Goal: Information Seeking & Learning: Find specific fact

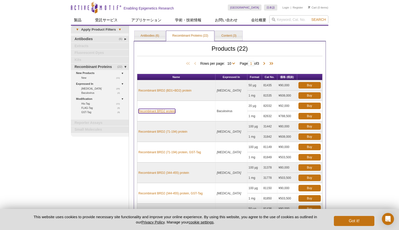
click at [170, 112] on link "Recombinant BRD2 protein" at bounding box center [156, 111] width 37 height 5
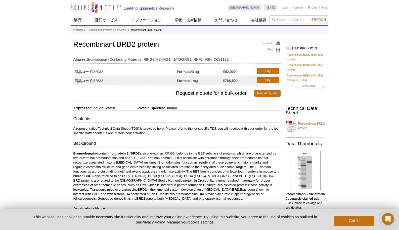
click at [286, 23] on input "search" at bounding box center [298, 19] width 59 height 9
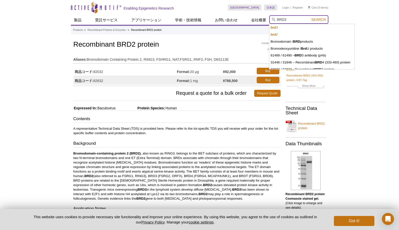
type input "BRD3"
click at [310, 17] on button "Search" at bounding box center [319, 19] width 18 height 5
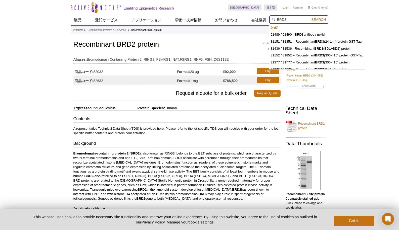
click at [310, 17] on button "Search" at bounding box center [319, 19] width 18 height 5
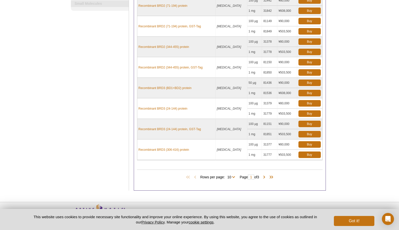
scroll to position [126, 0]
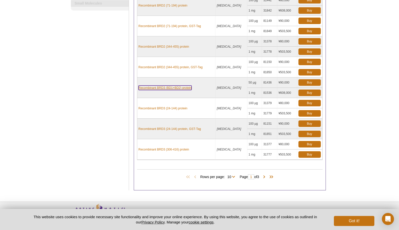
click at [188, 88] on link "Recombinant BRD3 (BD1+BD2) protein" at bounding box center [164, 88] width 53 height 5
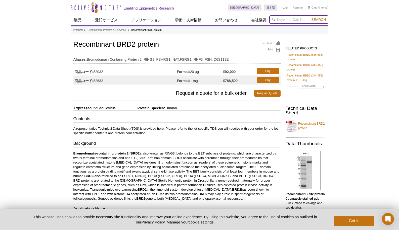
click at [287, 19] on input "search" at bounding box center [298, 19] width 59 height 9
type input "BRD2"
click at [310, 17] on button "Search" at bounding box center [319, 19] width 18 height 5
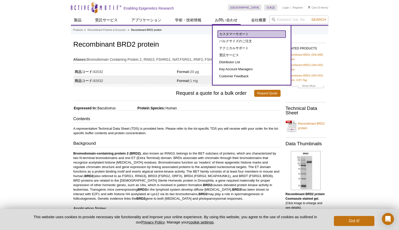
click at [233, 32] on link "カスタマーサポート" at bounding box center [252, 34] width 68 height 7
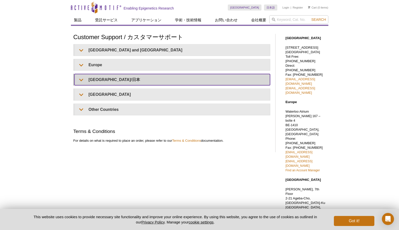
click at [82, 80] on summary "Japan/日本" at bounding box center [172, 79] width 196 height 11
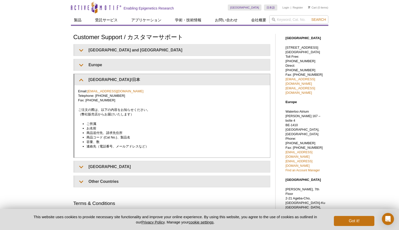
click at [127, 121] on div "Email: japantech@activemotif.com Telephone: +81 (0)3 5225 3638 Fax: +81 (0)3 52…" at bounding box center [172, 121] width 196 height 72
click at [119, 91] on link "japantech@activemotif.com" at bounding box center [115, 91] width 56 height 4
click at [361, 85] on div "Active Motif Logo Enabling Epigenetics Research 0 Search Skip to content Active…" at bounding box center [199, 183] width 399 height 366
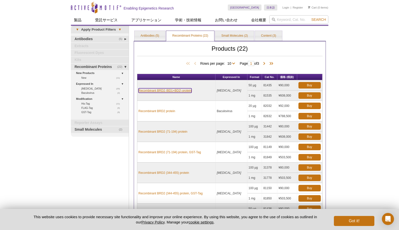
click at [189, 90] on link "Recombinant BRD2 (BD1+BD2) protein" at bounding box center [164, 90] width 53 height 5
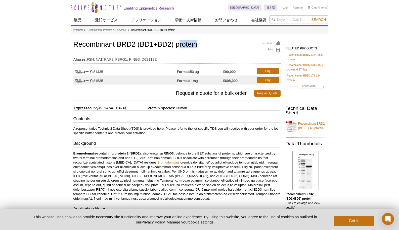
drag, startPoint x: 202, startPoint y: 50, endPoint x: 180, endPoint y: 44, distance: 22.1
click at [180, 44] on div "Feedback Print Recombinant BRD2 (BD1+BD2) protein Aliases: FSH; NAT; RNF3; FSRG…" at bounding box center [176, 63] width 207 height 46
click at [180, 44] on h1 "Recombinant BRD2 (BD1+BD2) protein" at bounding box center [176, 45] width 207 height 9
drag, startPoint x: 73, startPoint y: 46, endPoint x: 198, endPoint y: 44, distance: 124.9
click at [198, 44] on h1 "Recombinant BRD2 (BD1+BD2) protein" at bounding box center [176, 45] width 207 height 9
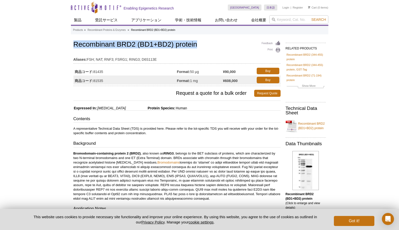
copy h1 "Recombinant BRD2 (BD1+BD2) protein"
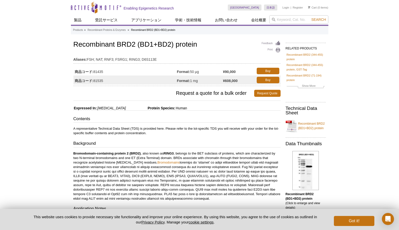
drag, startPoint x: 106, startPoint y: 71, endPoint x: 73, endPoint y: 69, distance: 33.7
copy div "商品コード: 81435"
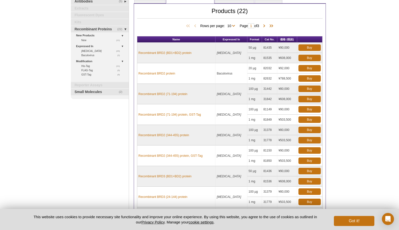
scroll to position [118, 0]
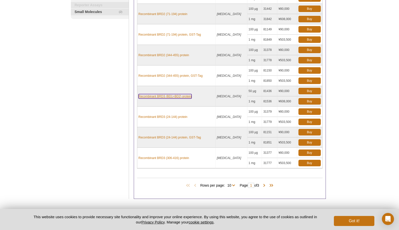
click at [185, 97] on link "Recombinant BRD3 (BD1+BD2) protein" at bounding box center [164, 96] width 53 height 5
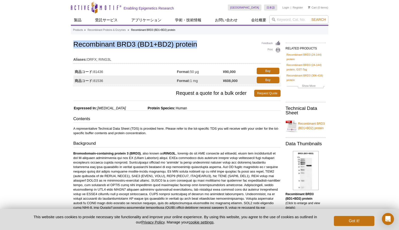
drag, startPoint x: 204, startPoint y: 44, endPoint x: 75, endPoint y: 41, distance: 128.5
click at [75, 41] on h1 "Recombinant BRD3 (BD1+BD2) protein" at bounding box center [176, 45] width 207 height 9
copy h1 "Recombinant BRD3 (BD1+BD2) protein"
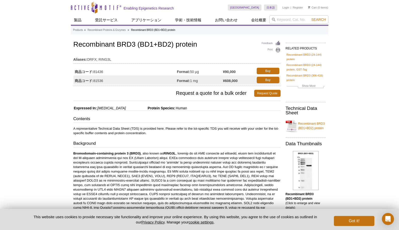
drag, startPoint x: 73, startPoint y: 70, endPoint x: 104, endPoint y: 71, distance: 30.9
copy div "商品コード: 81436"
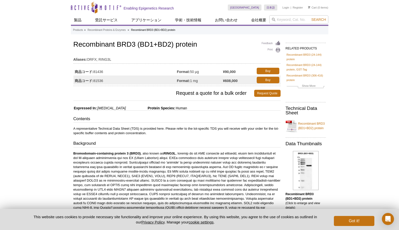
click at [304, 130] on link "Recombinant BRD3 (BD1+BD2) protein" at bounding box center [305, 126] width 40 height 15
drag, startPoint x: 236, startPoint y: 72, endPoint x: 225, endPoint y: 72, distance: 10.8
click at [225, 72] on strong "¥90,000" at bounding box center [229, 72] width 13 height 5
copy strong "90,000"
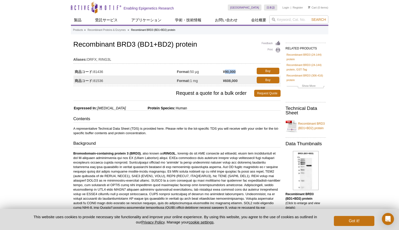
click at [232, 44] on h1 "Recombinant BRD3 (BD1+BD2) protein" at bounding box center [176, 45] width 207 height 9
click at [280, 18] on input "search" at bounding box center [298, 19] width 59 height 9
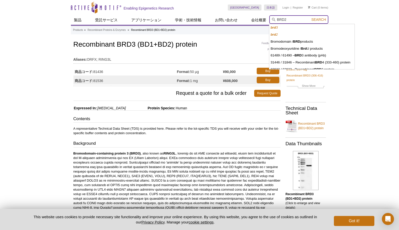
type input "BRD2"
click at [310, 17] on button "Search" at bounding box center [319, 19] width 18 height 5
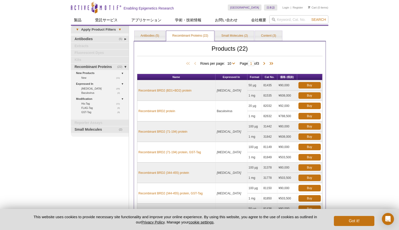
click at [379, 145] on div "Active Motif Logo Enabling Epigenetics Research 0 Search Skip to content Active…" at bounding box center [199, 186] width 399 height 372
click at [173, 90] on link "Recombinant BRD2 (BD1+BD2) protein" at bounding box center [164, 90] width 53 height 5
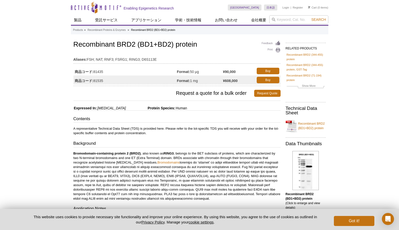
click at [244, 131] on p "A representative Technical Data Sheet (TDS) is provided here. Please refer to t…" at bounding box center [176, 131] width 207 height 9
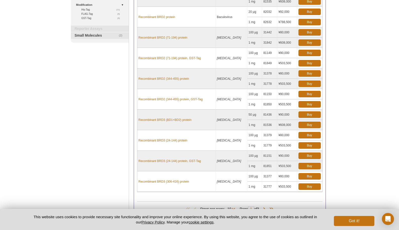
scroll to position [126, 0]
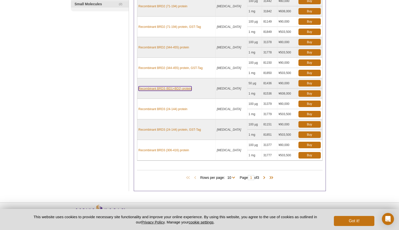
click at [190, 87] on link "Recombinant BRD3 (BD1+BD2) protein" at bounding box center [164, 88] width 53 height 5
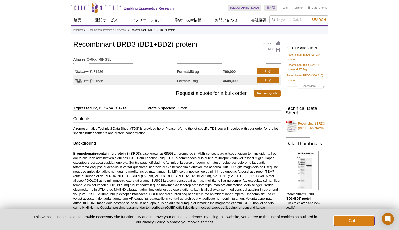
click at [366, 225] on button "Got it!" at bounding box center [354, 221] width 40 height 10
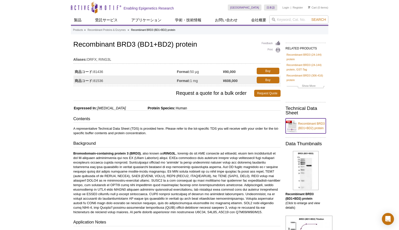
click at [309, 128] on link "Recombinant BRD3 (BD1+BD2) protein" at bounding box center [305, 126] width 40 height 15
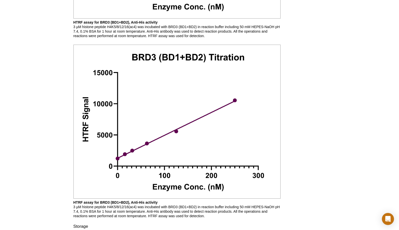
scroll to position [701, 0]
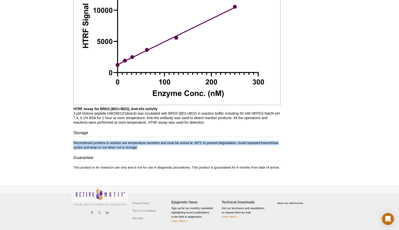
drag, startPoint x: 72, startPoint y: 141, endPoint x: 160, endPoint y: 146, distance: 87.6
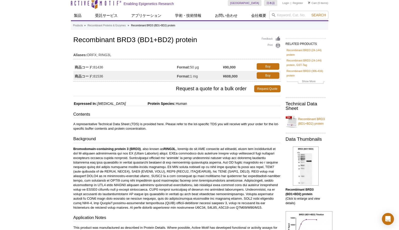
scroll to position [0, 0]
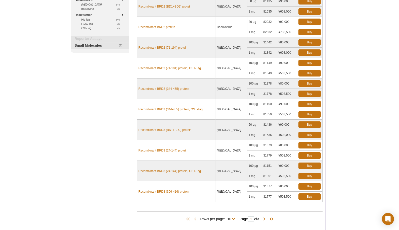
scroll to position [75, 0]
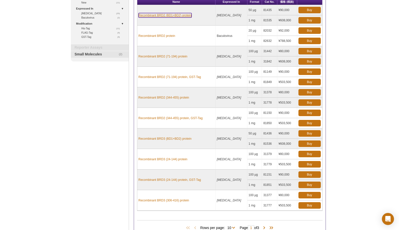
click at [179, 16] on link "Recombinant BRD2 (BD1+BD2) protein" at bounding box center [164, 15] width 53 height 5
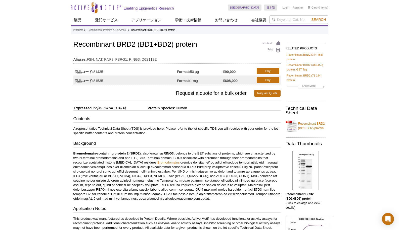
drag, startPoint x: 107, startPoint y: 71, endPoint x: 93, endPoint y: 71, distance: 14.1
click at [93, 71] on td "商品コード: 81435" at bounding box center [125, 71] width 104 height 9
copy td "81435"
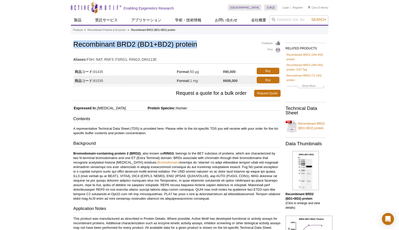
drag, startPoint x: 206, startPoint y: 47, endPoint x: 73, endPoint y: 44, distance: 132.7
click at [73, 44] on h1 "Recombinant BRD2 (BD1+BD2) protein" at bounding box center [176, 45] width 207 height 9
copy h1 "Recombinant BRD2 (BD1+BD2) protein"
click at [314, 128] on link "Recombinant BRD2 (BD1+BD2) protein" at bounding box center [305, 126] width 40 height 15
